Goal: Ask a question: Seek information or help from site administrators or community

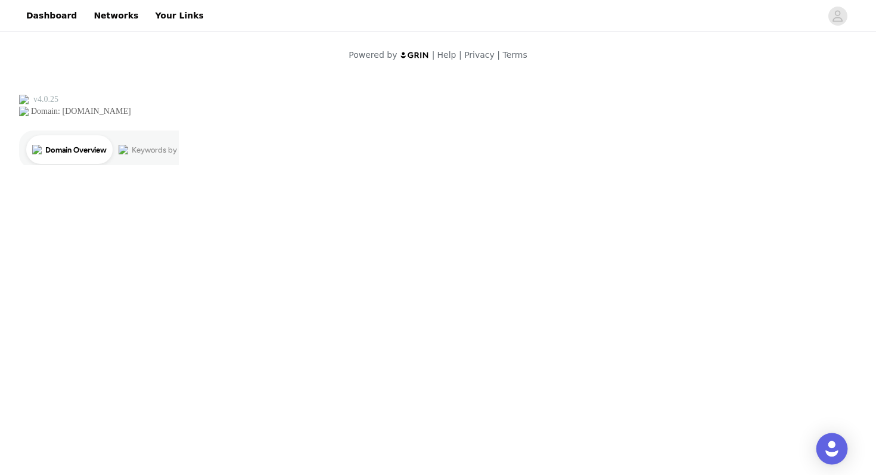
click at [834, 456] on div "Open Intercom Messenger" at bounding box center [832, 449] width 32 height 32
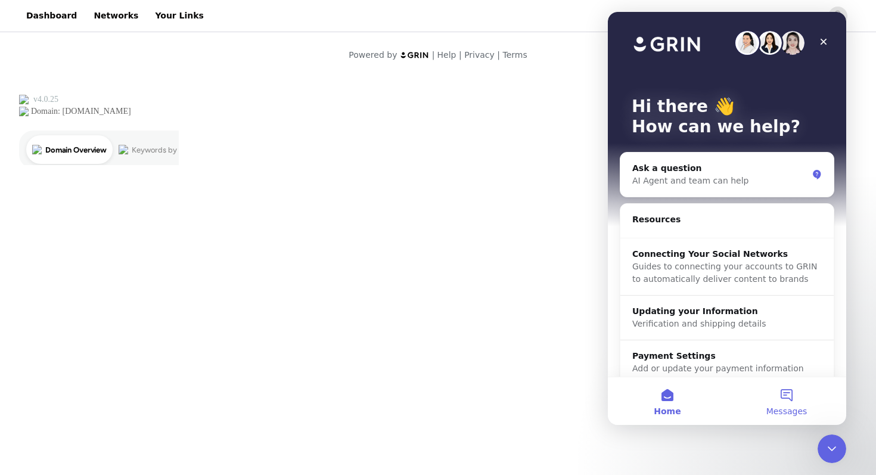
click at [787, 407] on span "Messages" at bounding box center [786, 411] width 41 height 8
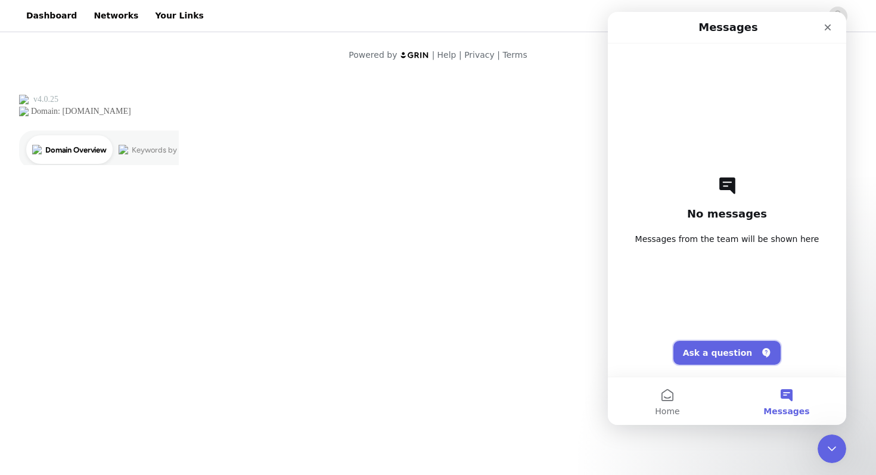
click at [732, 353] on button "Ask a question" at bounding box center [727, 353] width 108 height 24
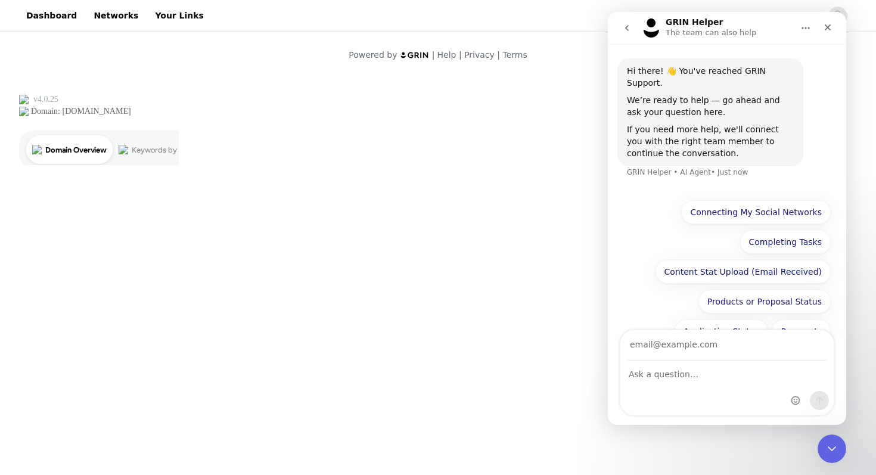
scroll to position [10, 0]
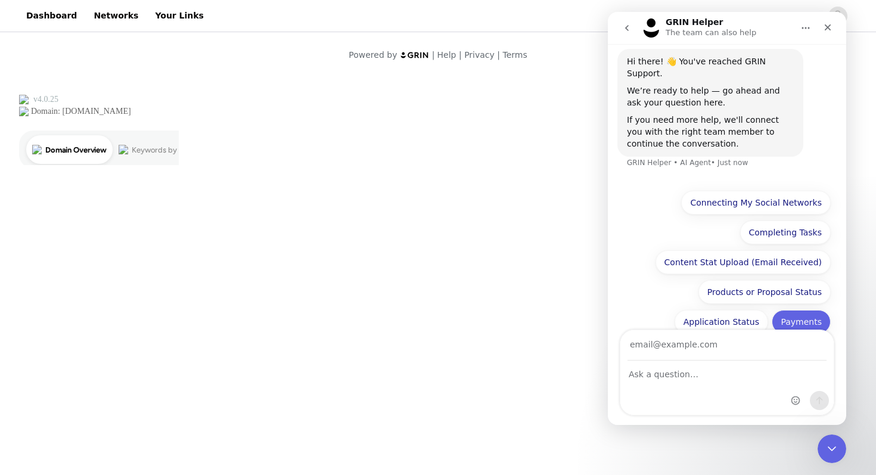
click at [796, 310] on button "Payments" at bounding box center [800, 322] width 59 height 24
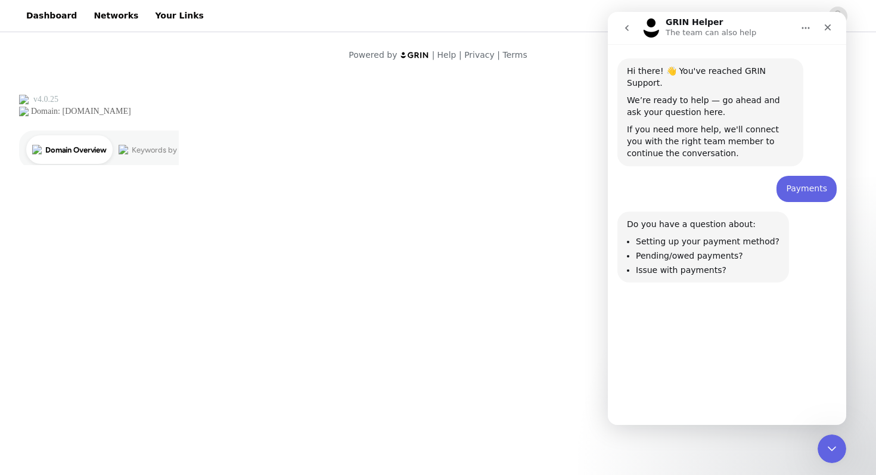
scroll to position [1, 0]
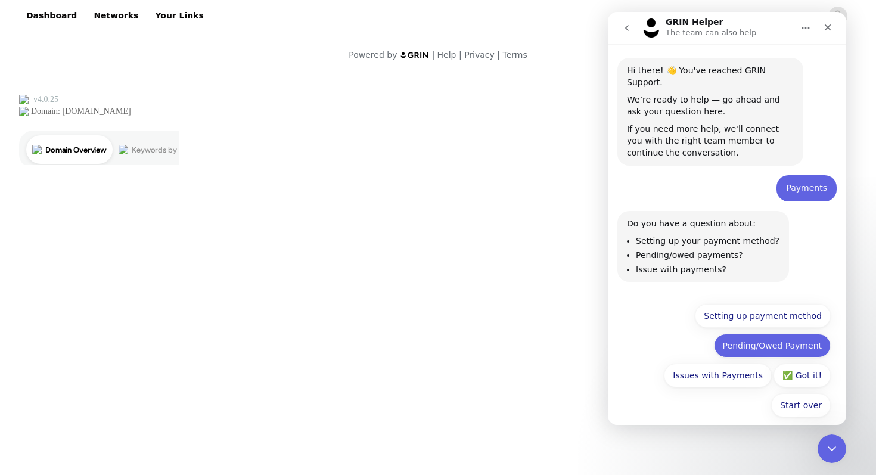
click at [774, 338] on button "Pending/Owed Payment" at bounding box center [772, 346] width 117 height 24
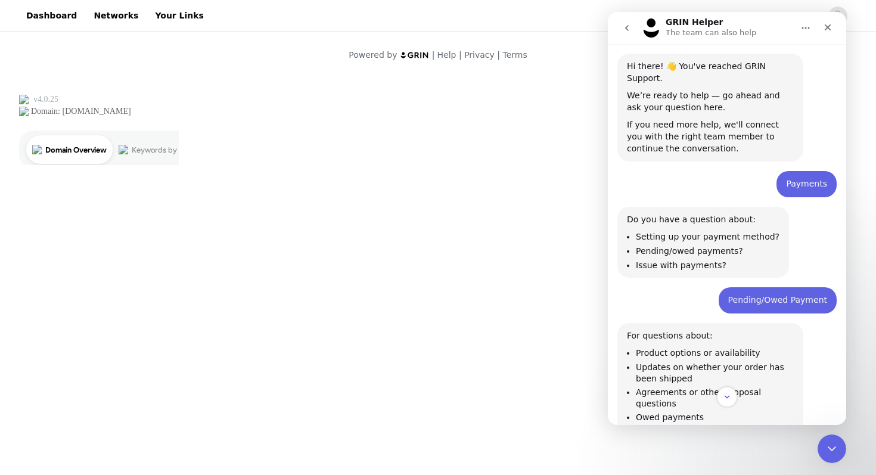
scroll to position [119, 0]
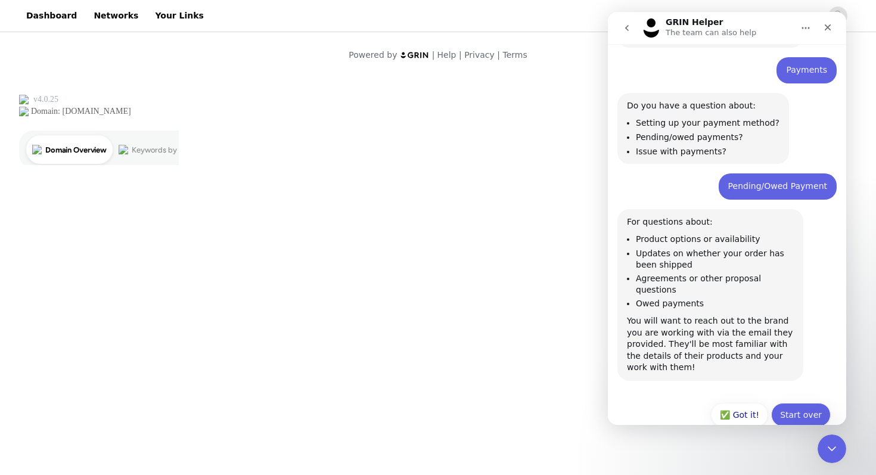
click at [801, 403] on button "Start over" at bounding box center [801, 415] width 60 height 24
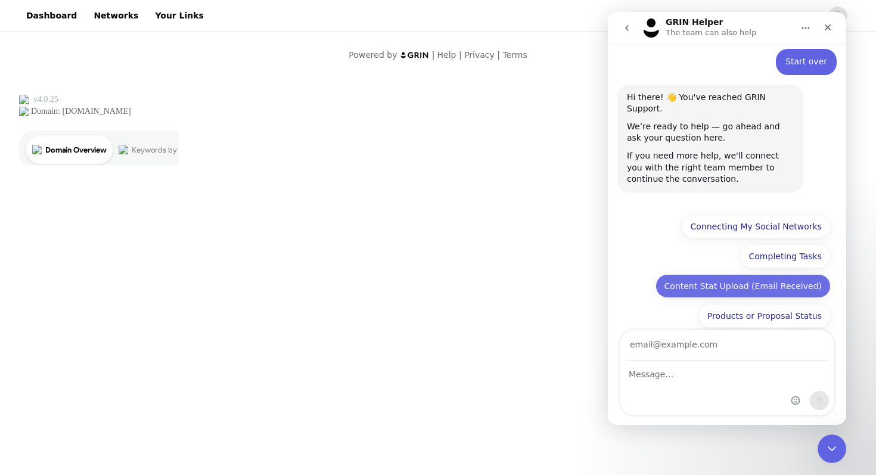
scroll to position [461, 0]
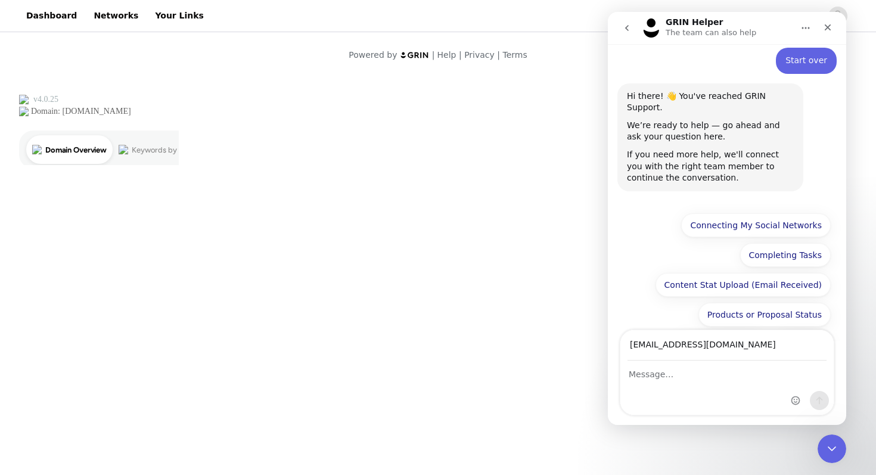
type input "[EMAIL_ADDRESS][DOMAIN_NAME]"
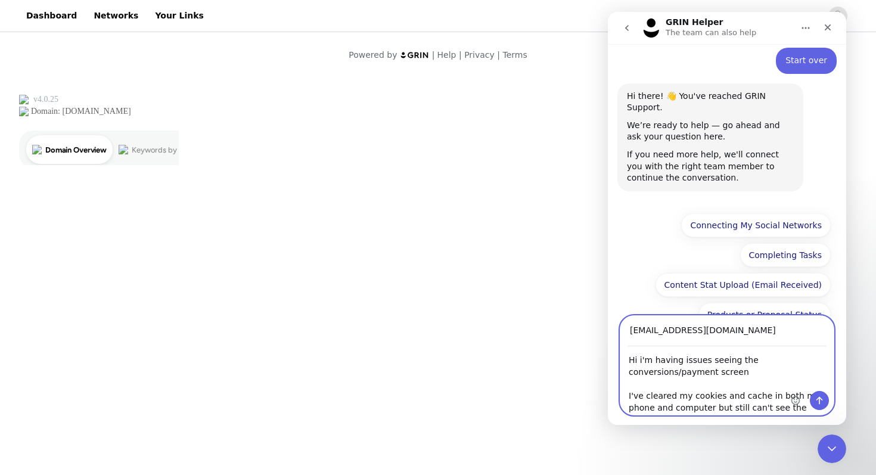
type textarea "Hi i'm having issues seeing the conversions/payment screen I've cleared my cook…"
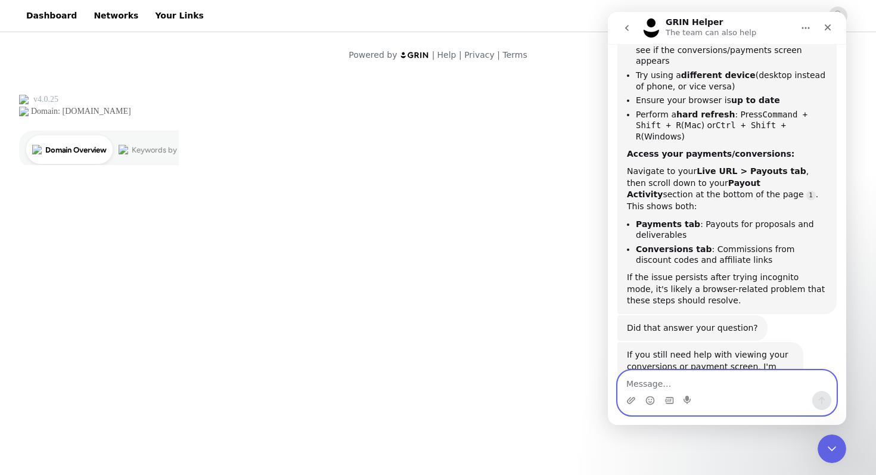
scroll to position [779, 0]
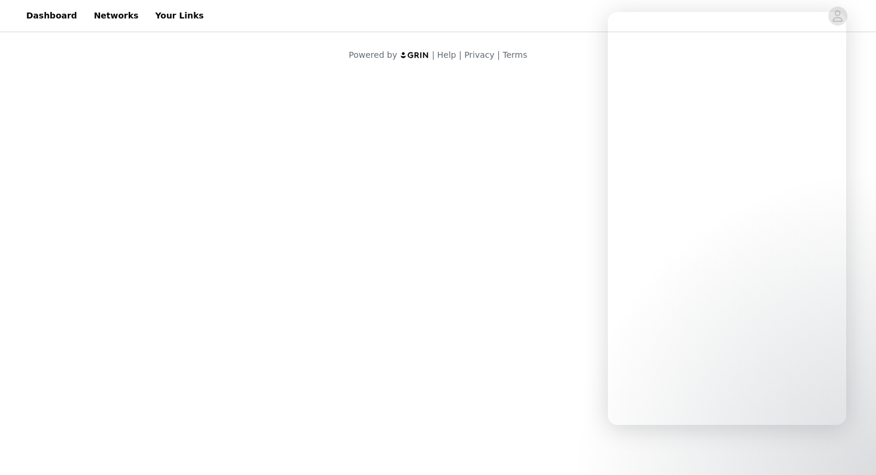
click at [392, 179] on body "Dashboard Networks Your Links Powered by | Help | Privacy | Terms" at bounding box center [438, 237] width 876 height 475
click at [59, 24] on link "Dashboard" at bounding box center [51, 15] width 65 height 27
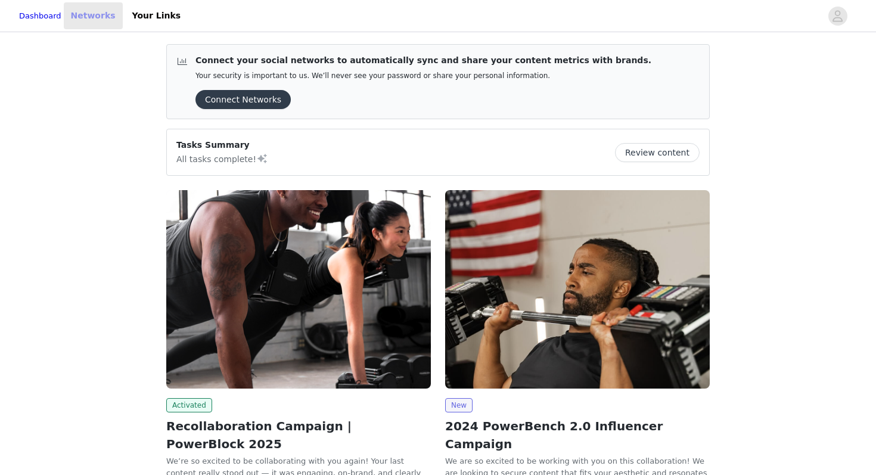
click at [115, 18] on link "Networks" at bounding box center [93, 15] width 59 height 27
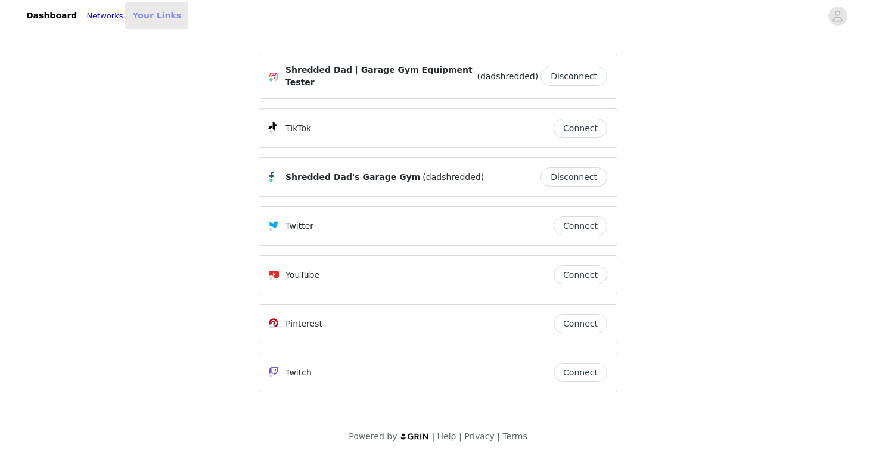
click at [154, 17] on link "Your Links" at bounding box center [156, 15] width 63 height 27
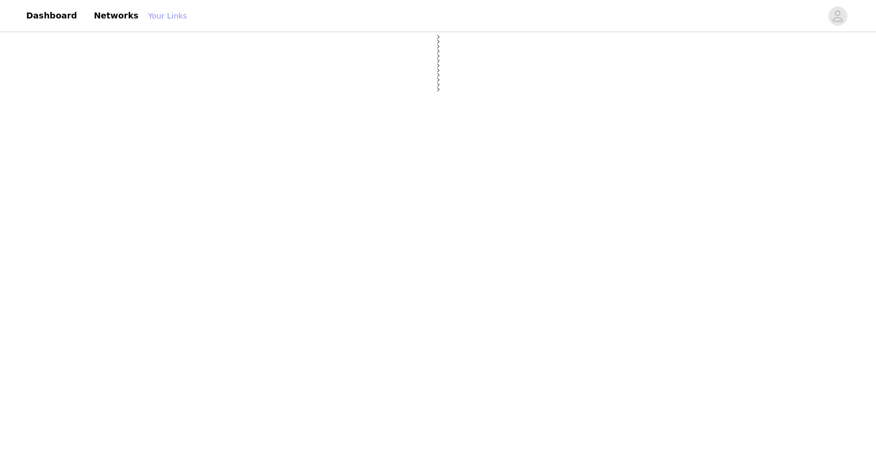
select select "12"
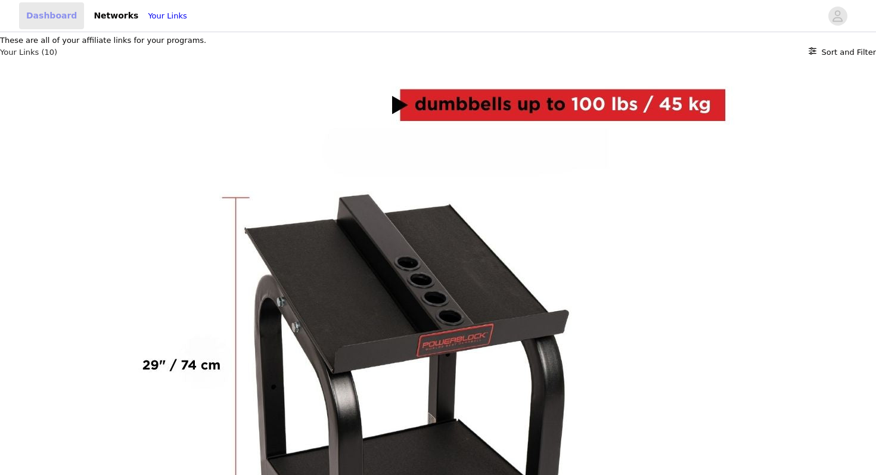
click at [45, 17] on link "Dashboard" at bounding box center [51, 15] width 65 height 27
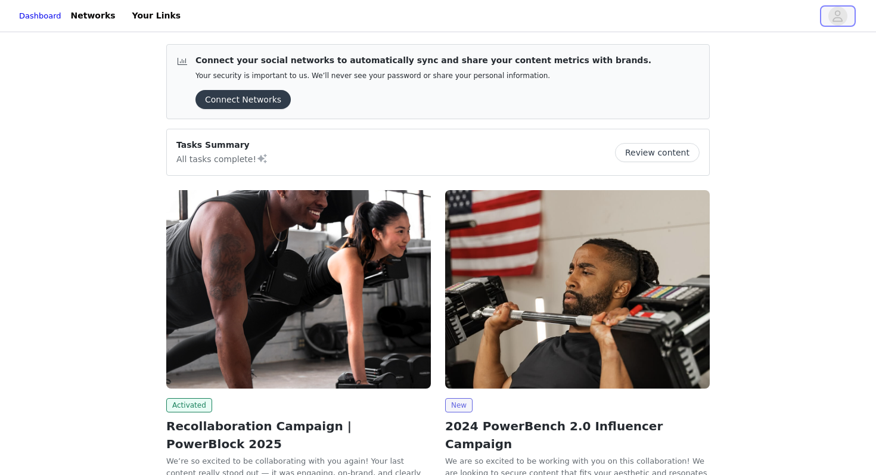
click at [847, 17] on button "button" at bounding box center [837, 16] width 33 height 19
